Goal: Information Seeking & Learning: Learn about a topic

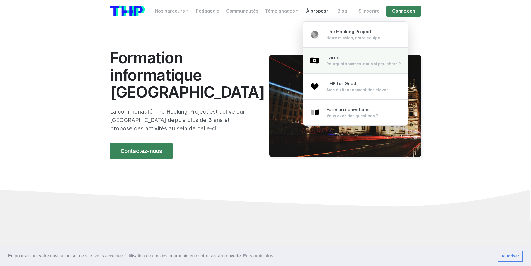
click at [340, 59] on div "Tarifs Pourquoi sommes-nous si peu chers ?" at bounding box center [364, 60] width 74 height 12
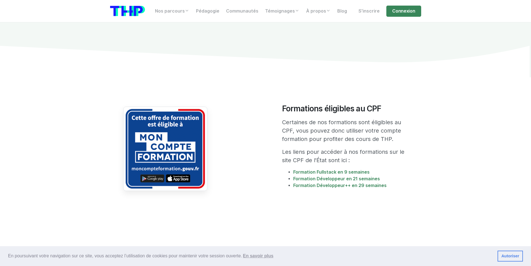
scroll to position [912, 0]
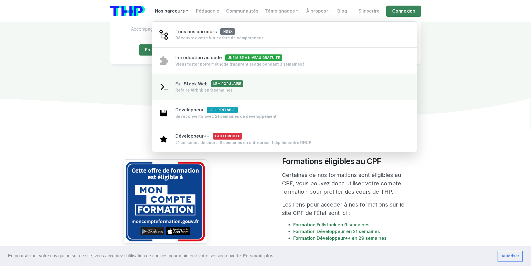
click at [189, 86] on span "Full Stack Web Le + populaire" at bounding box center [209, 83] width 68 height 5
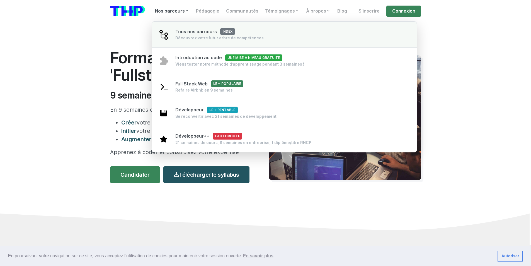
click at [192, 34] on div "Tous nos parcours index Découvrez votre futur arbre de compétences" at bounding box center [219, 34] width 88 height 13
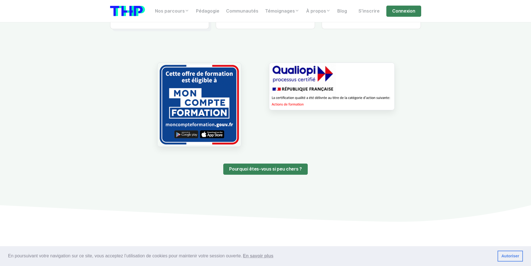
scroll to position [530, 0]
